Goal: Information Seeking & Learning: Find specific fact

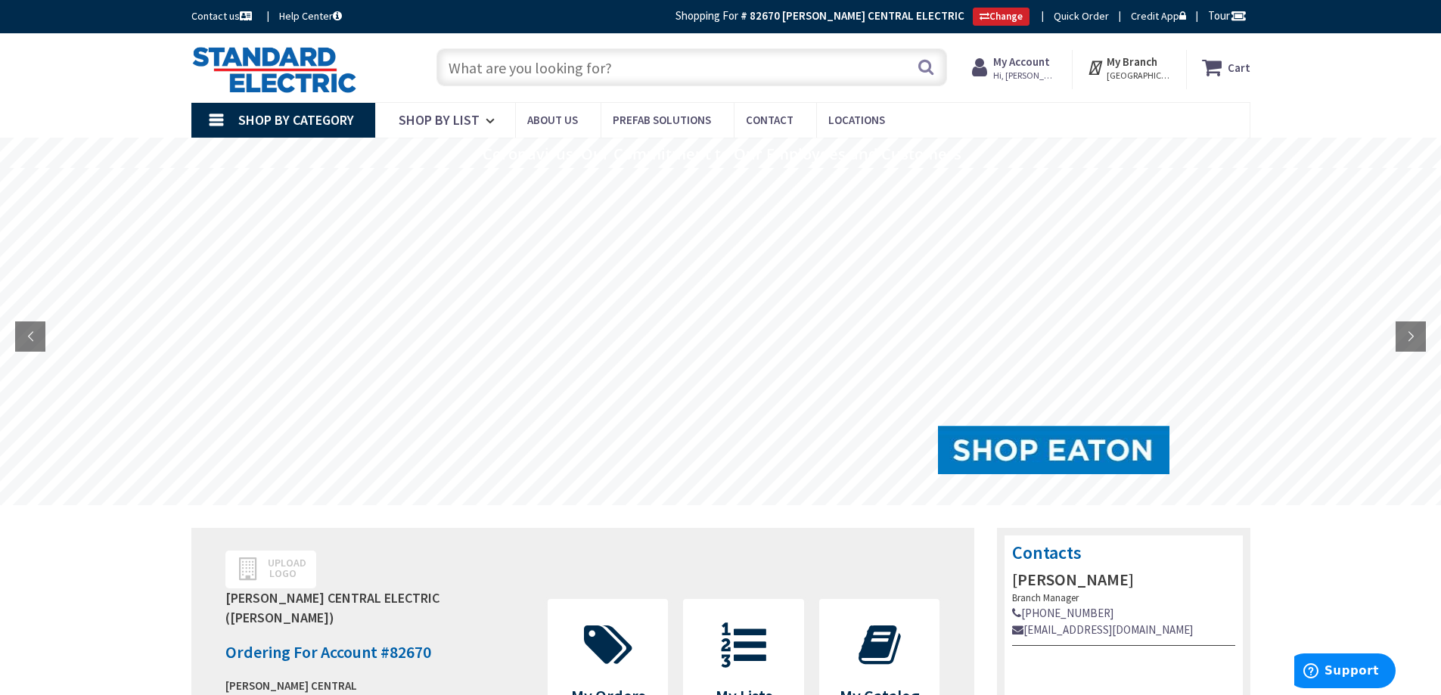
click at [489, 67] on input "text" at bounding box center [692, 67] width 511 height 38
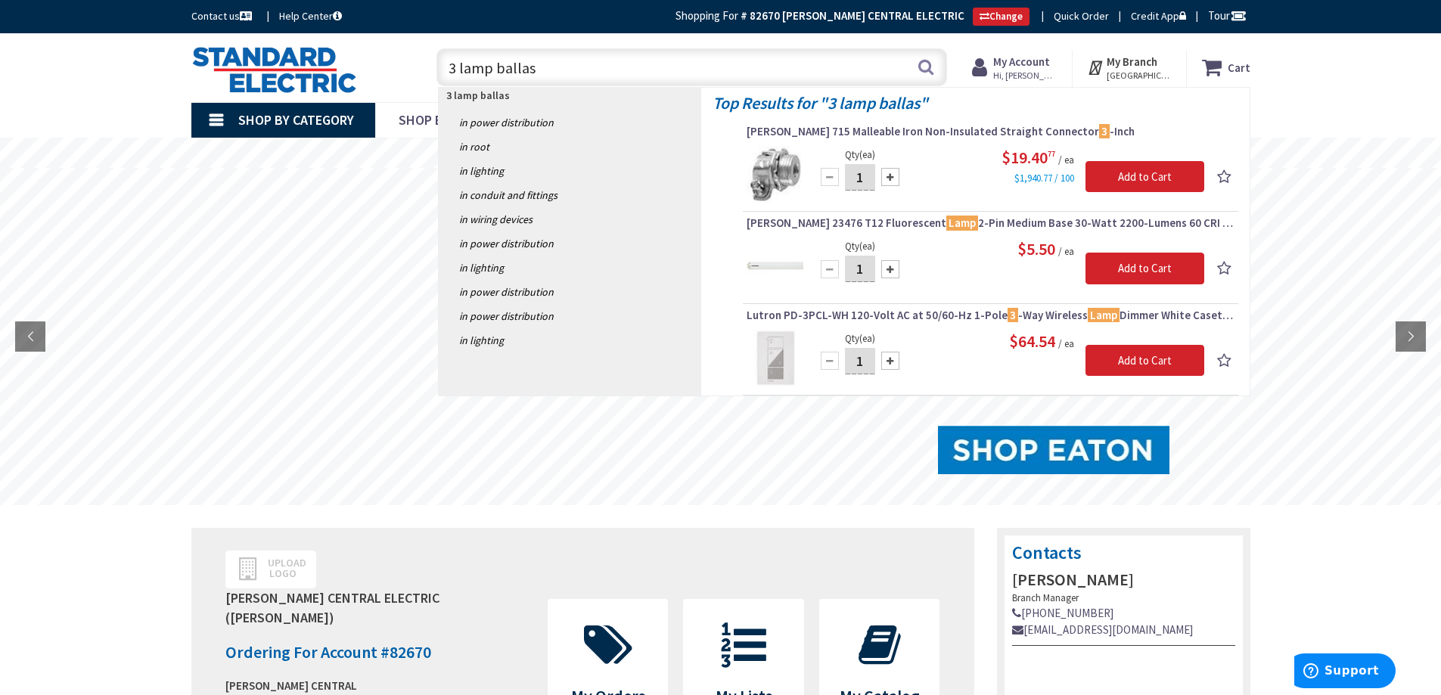
type input "3 lamp ballast"
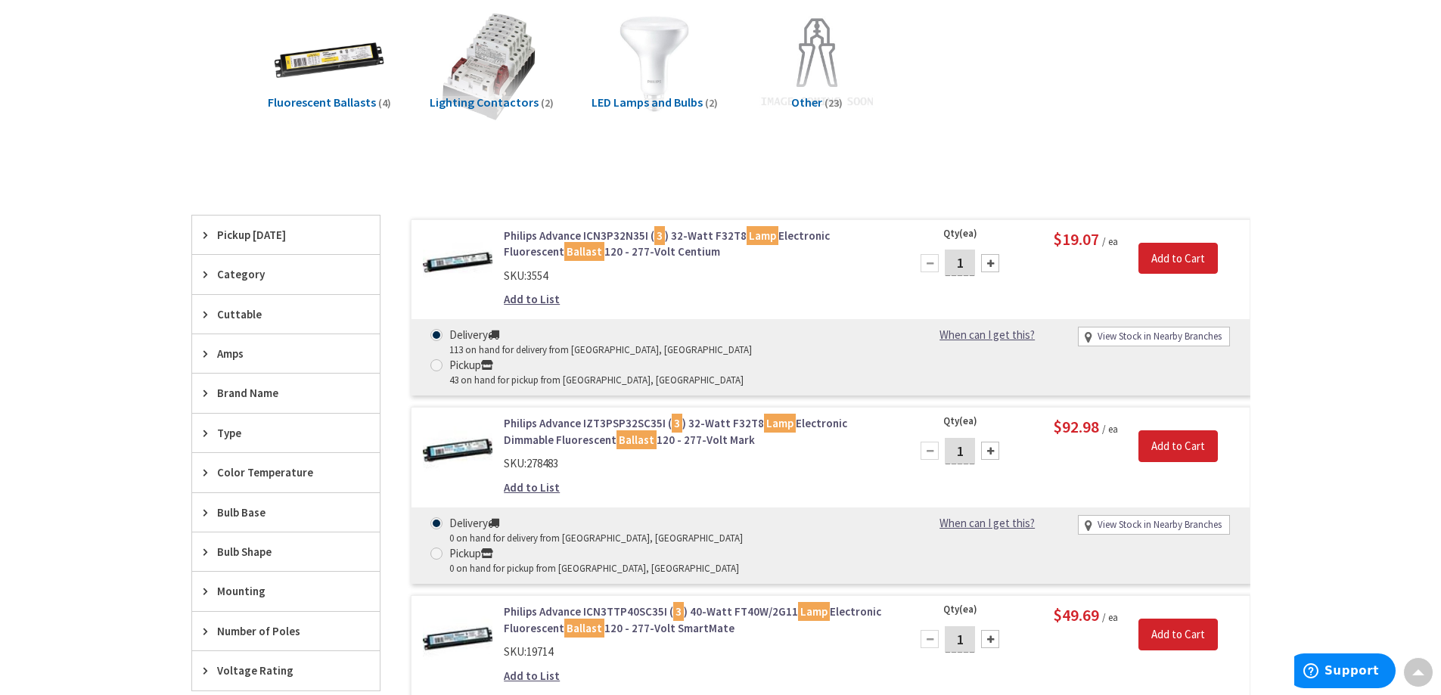
scroll to position [229, 0]
click at [612, 243] on link "Philips Advance ICN3P32N35I ( 3 ) 32-Watt F32T8 Lamp Electronic Fluorescent Bal…" at bounding box center [696, 244] width 385 height 33
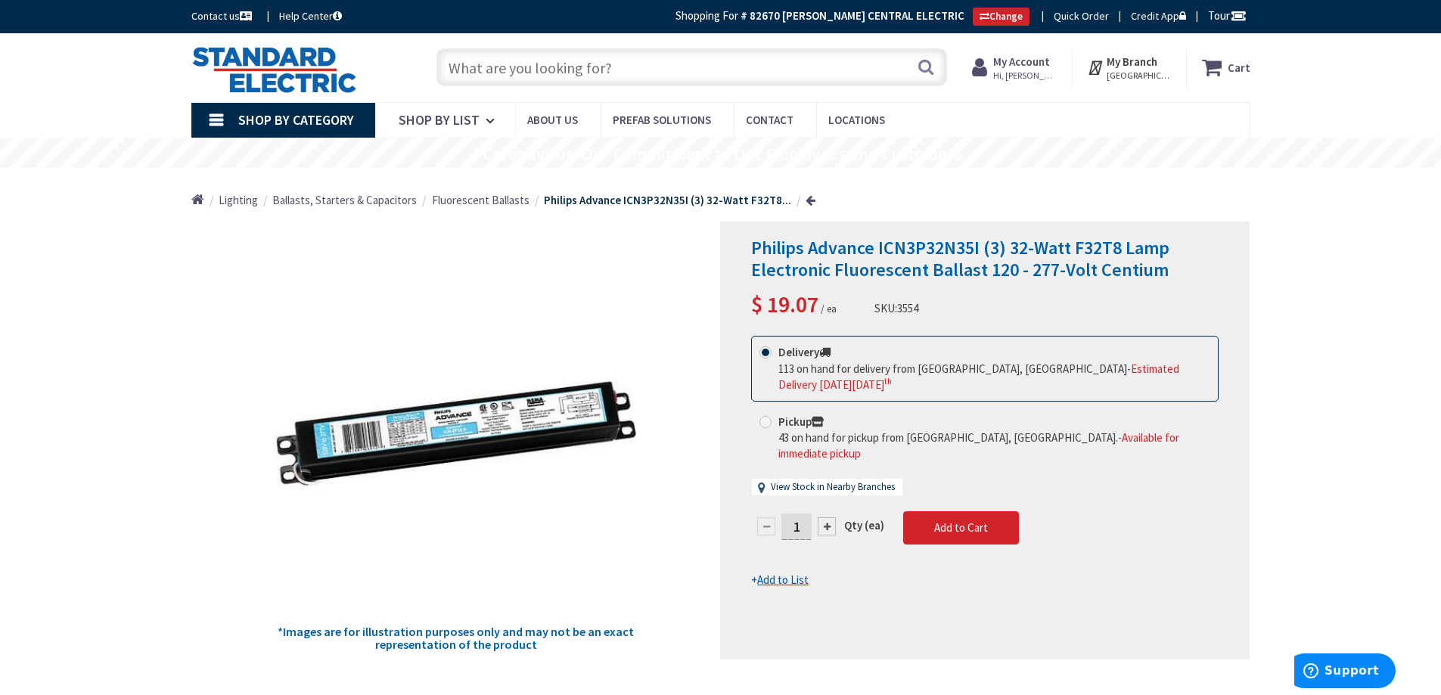
click at [459, 69] on input "text" at bounding box center [692, 67] width 511 height 38
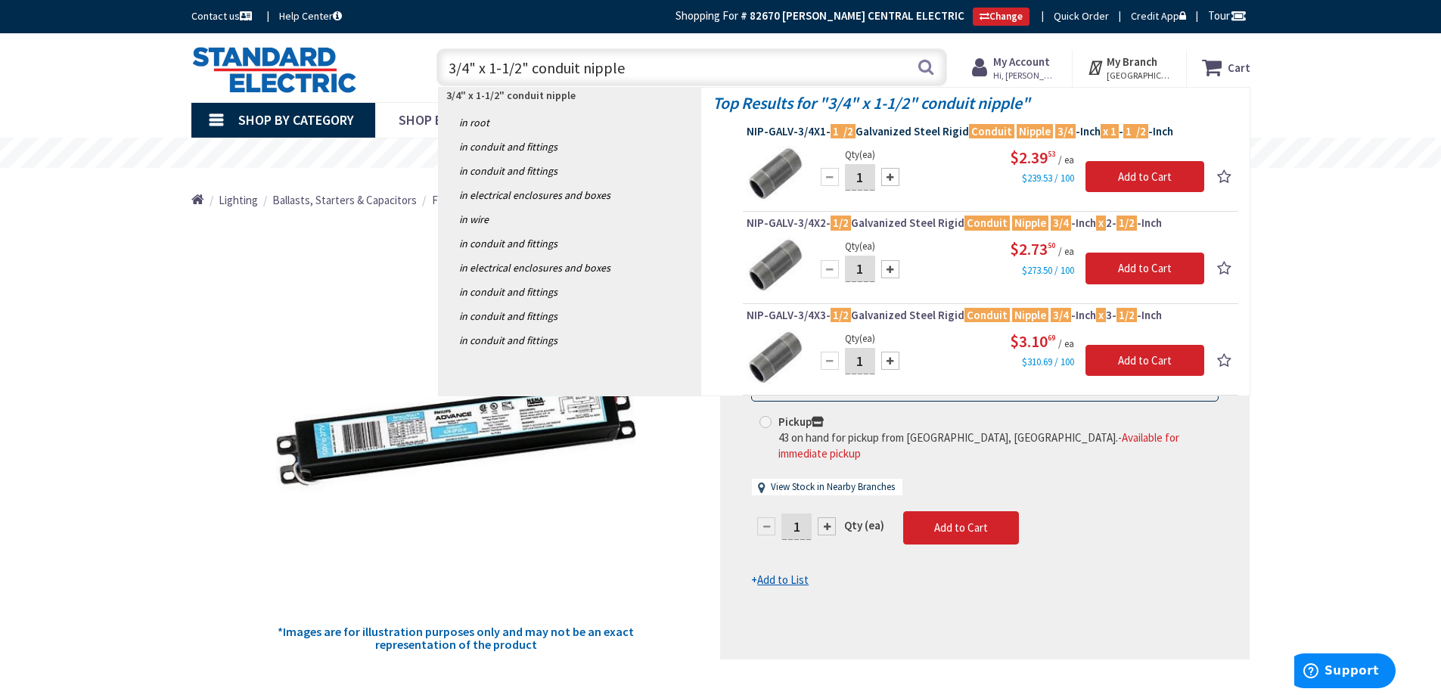
type input "3/4" x 1-1/2" conduit nipple"
click at [902, 135] on span "NIP-GALV-3/4X1- 1 /2 Galvanized Steel Rigid Conduit Nipple 3/4 -Inch x 1 - 1 /2…" at bounding box center [991, 131] width 488 height 15
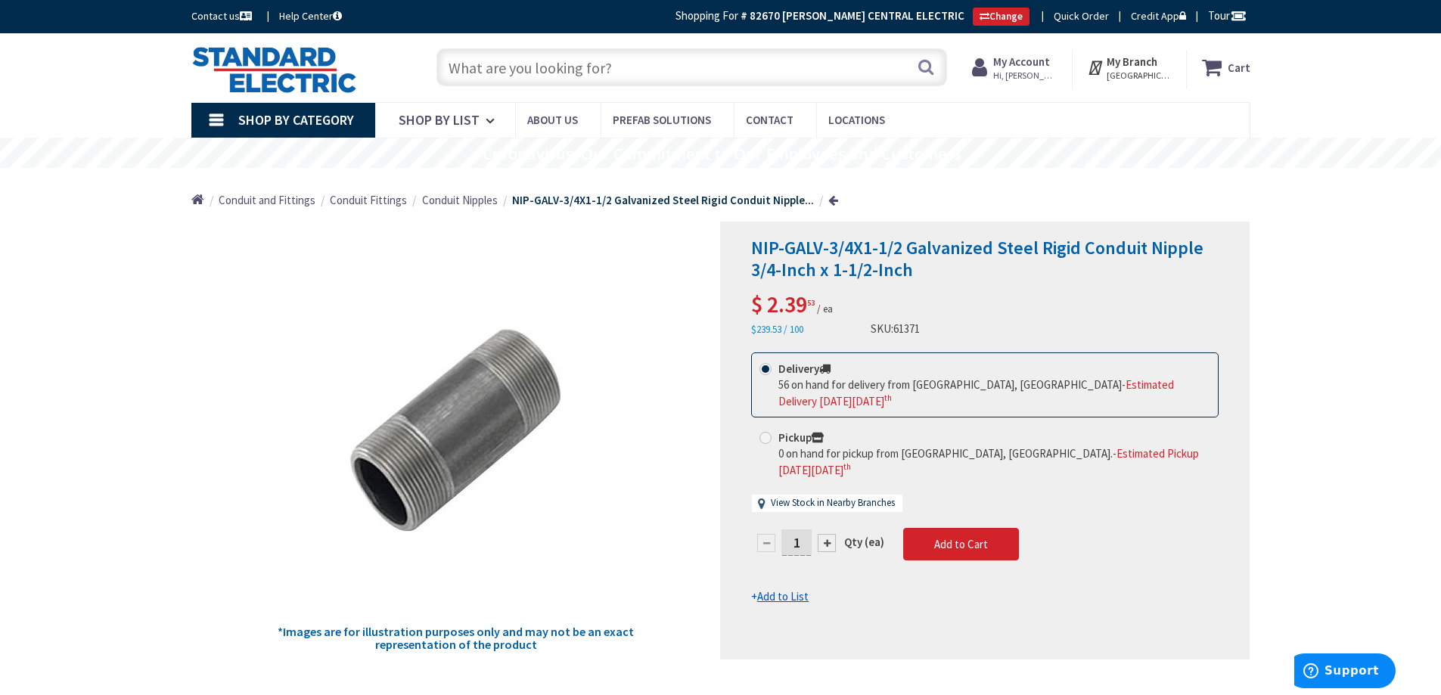
click at [476, 73] on input "text" at bounding box center [692, 67] width 511 height 38
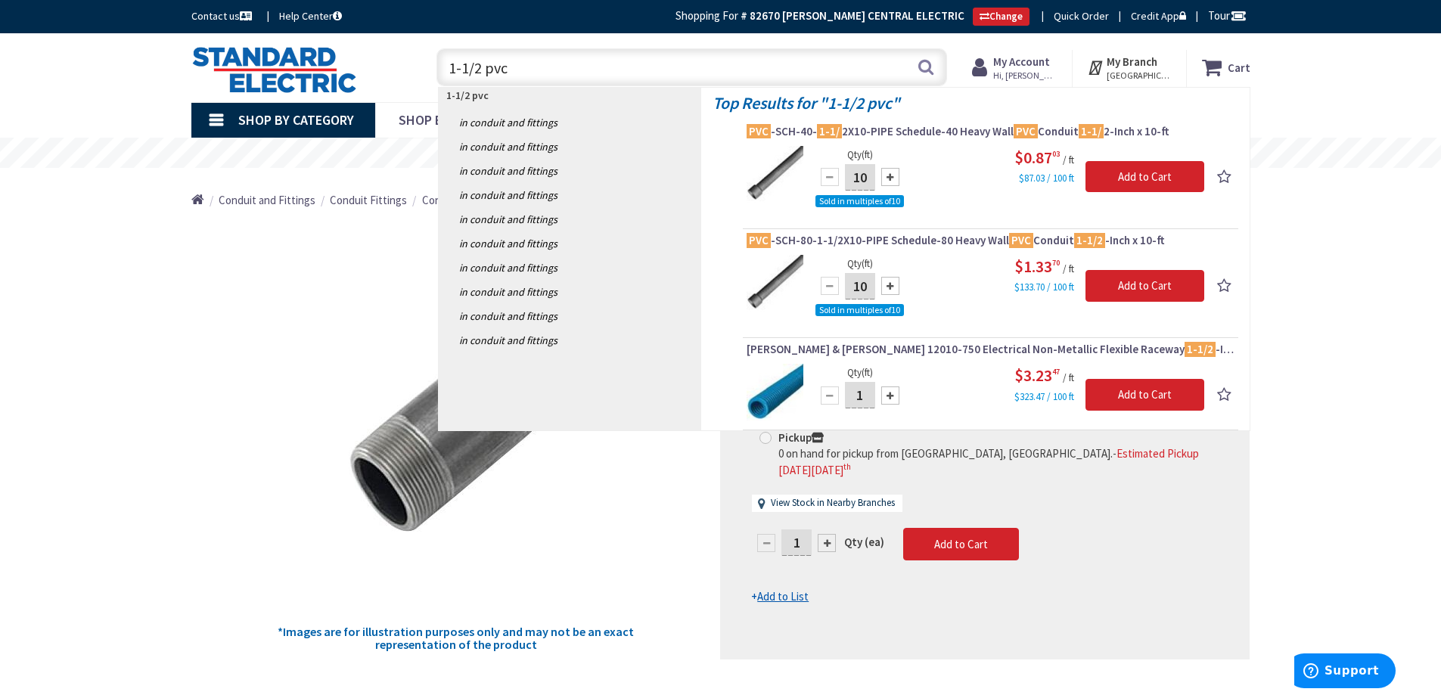
click at [485, 64] on input "1-1/2 pvc" at bounding box center [692, 67] width 511 height 38
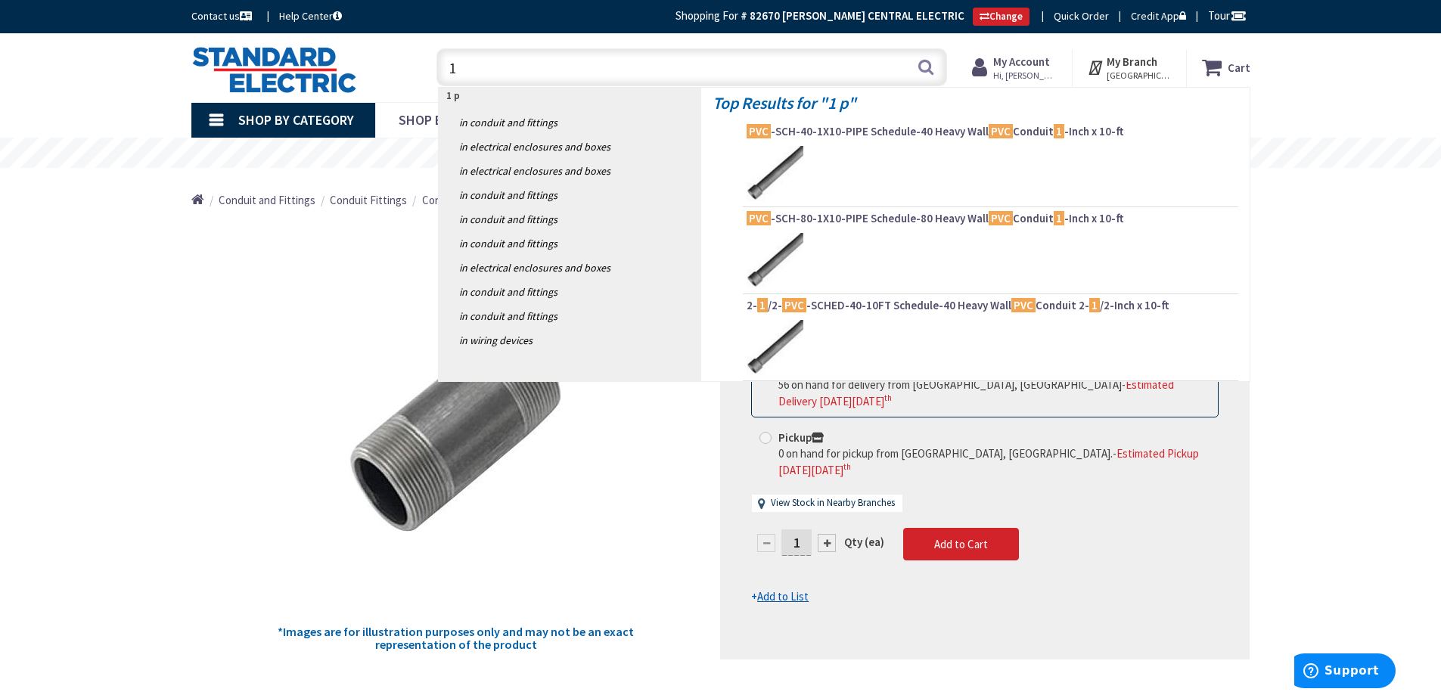
type input "1"
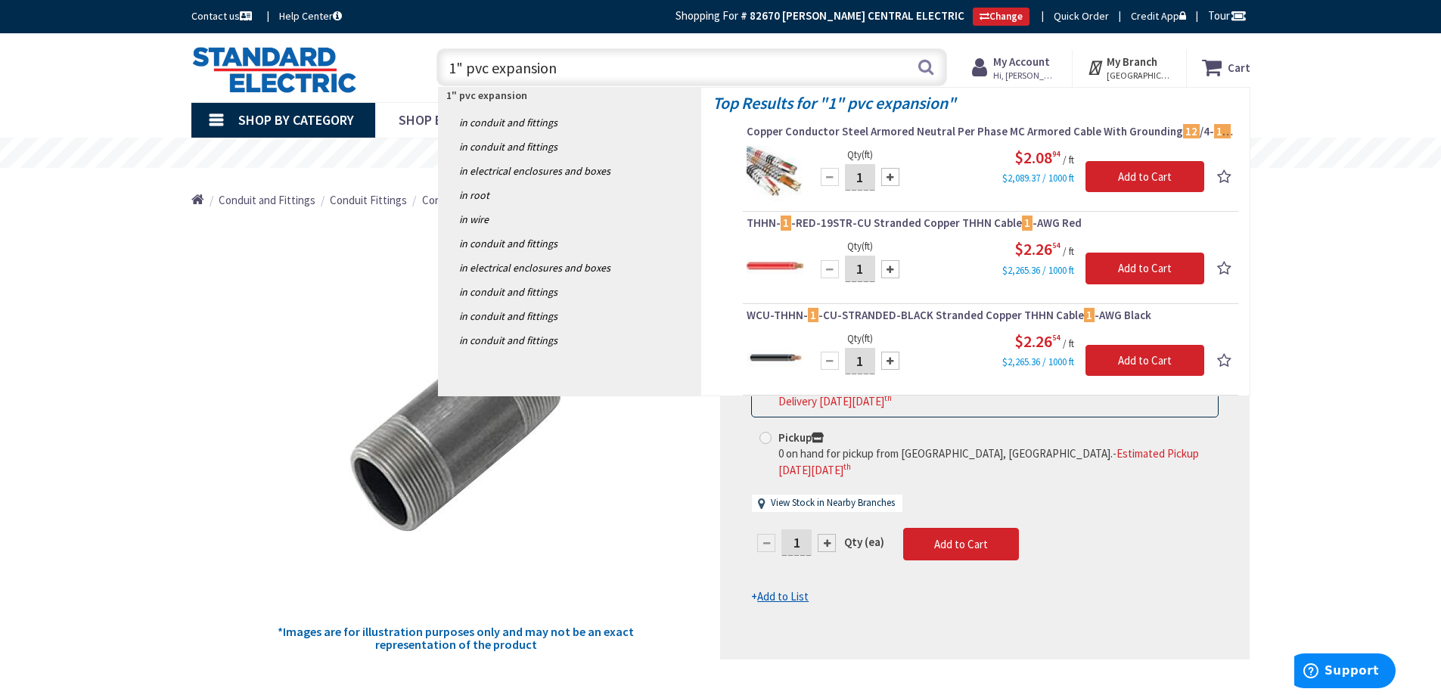
type input "1" pvc expansion"
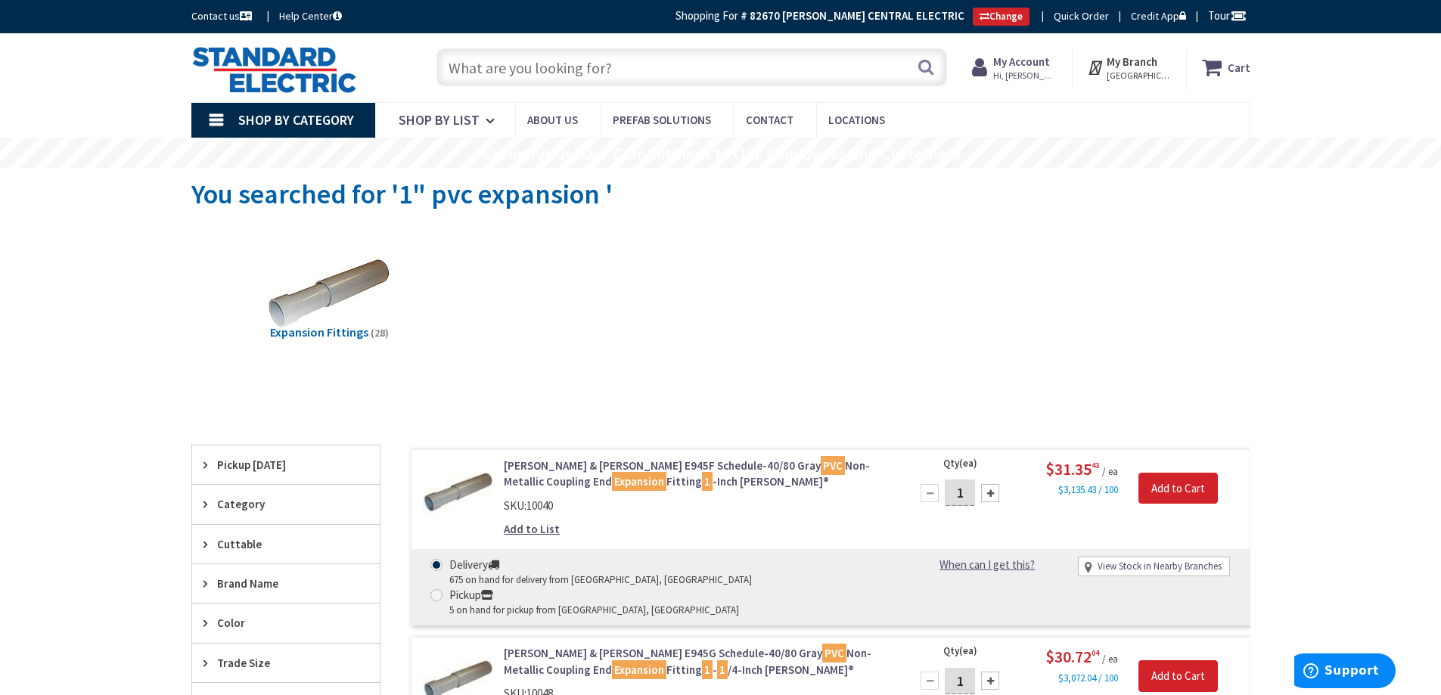
click at [488, 71] on input "text" at bounding box center [692, 67] width 511 height 38
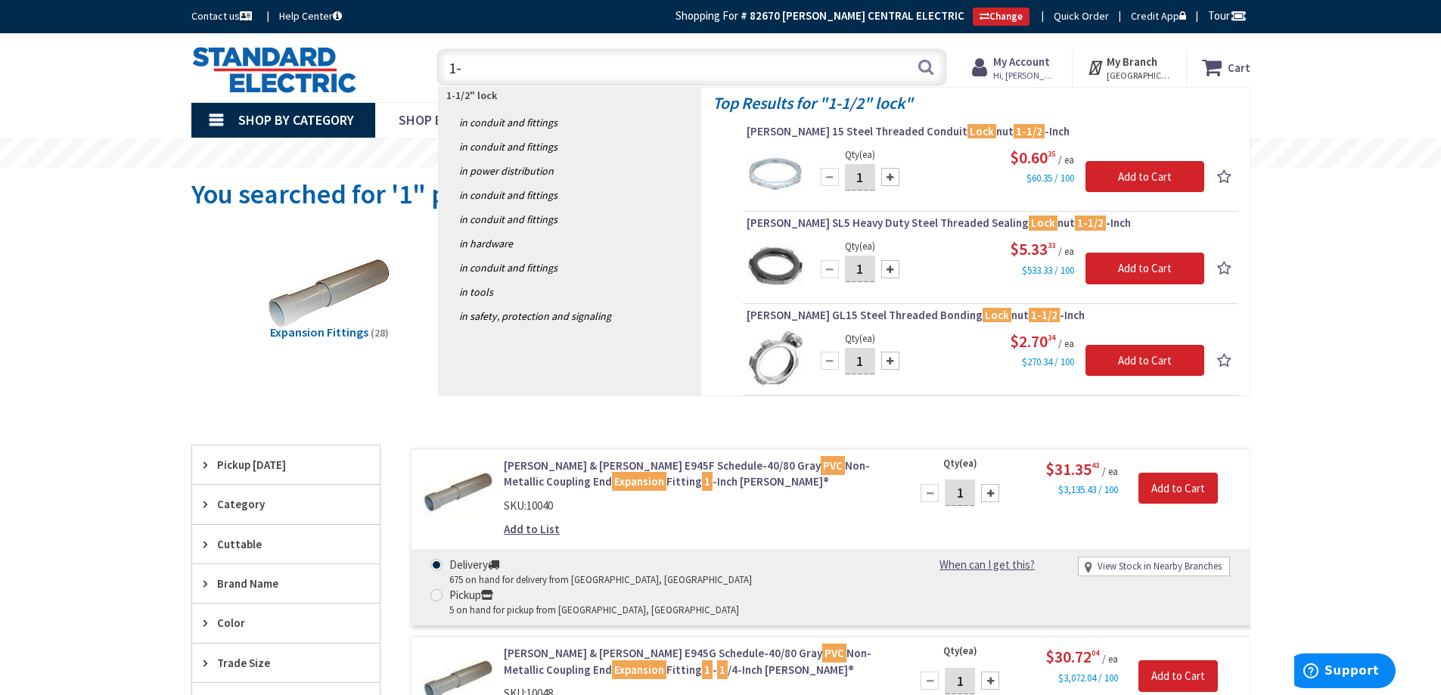
type input "1"
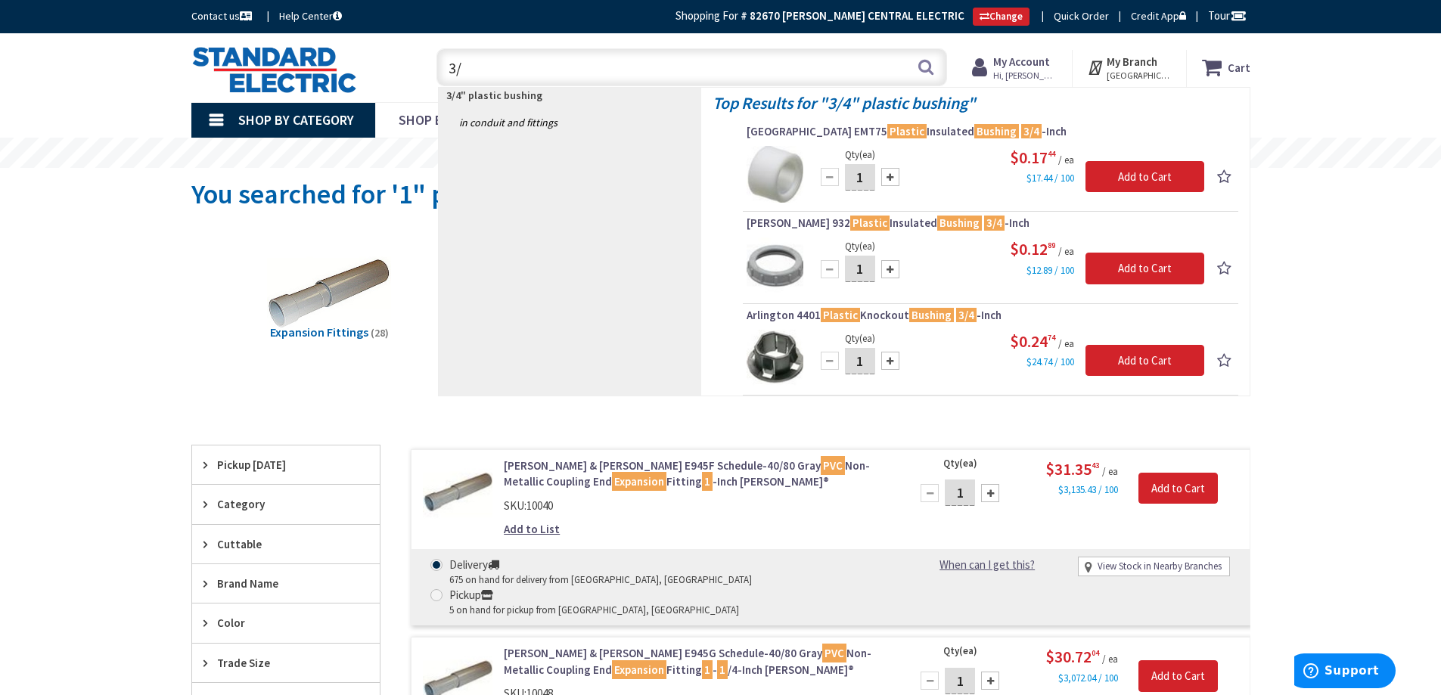
type input "3"
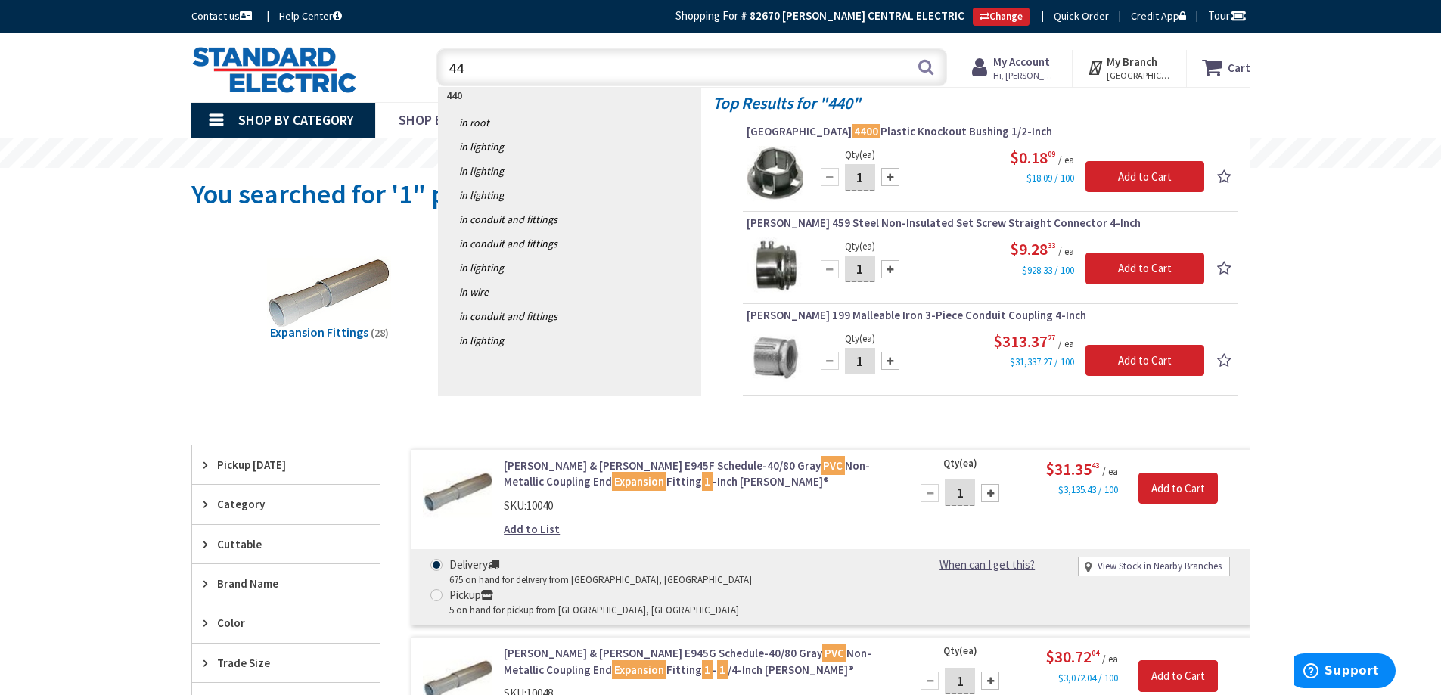
type input "4"
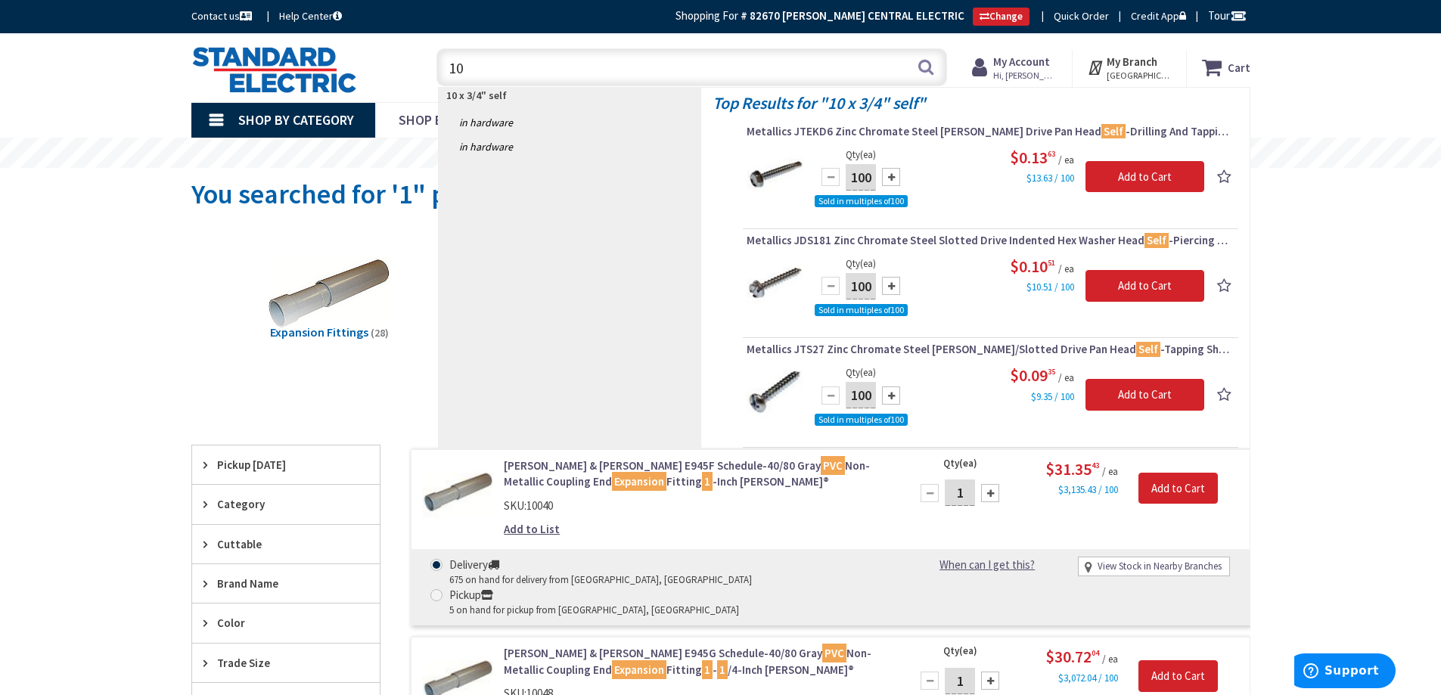
type input "1"
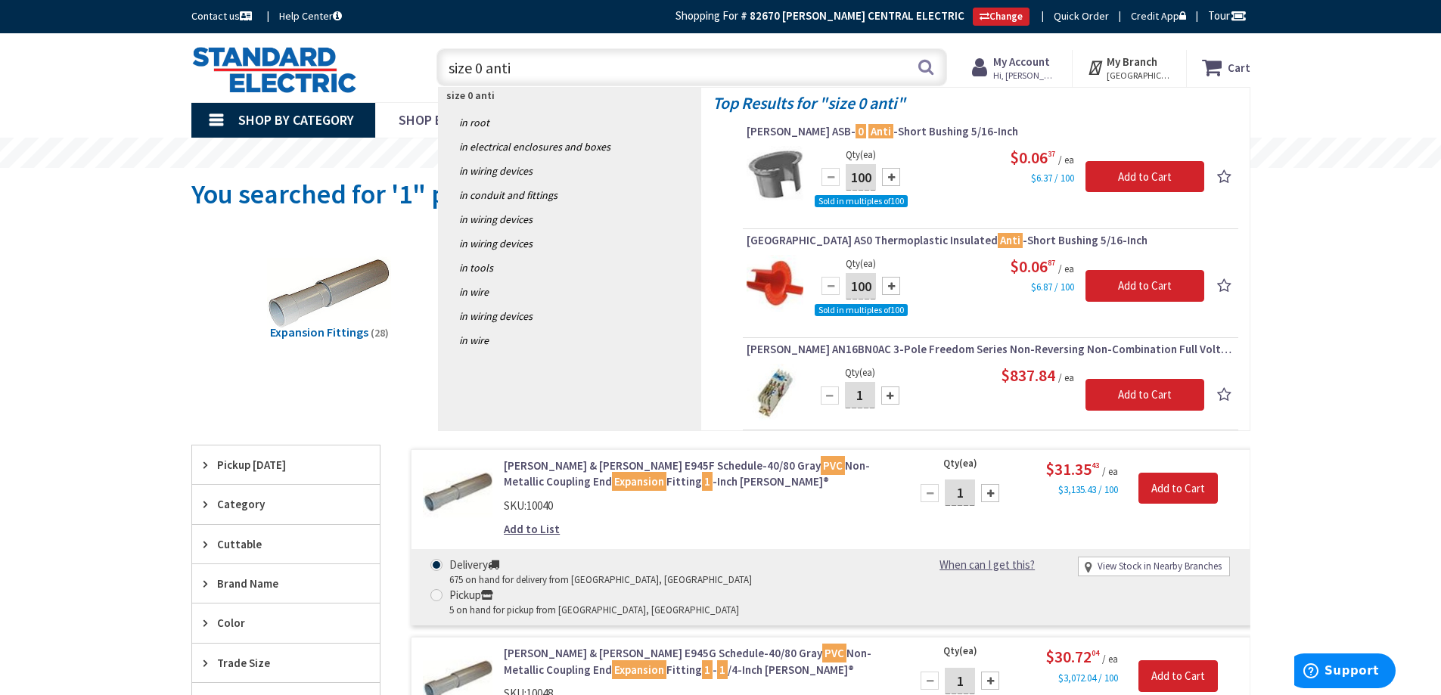
type input "size 0 anti"
